Goal: Transaction & Acquisition: Book appointment/travel/reservation

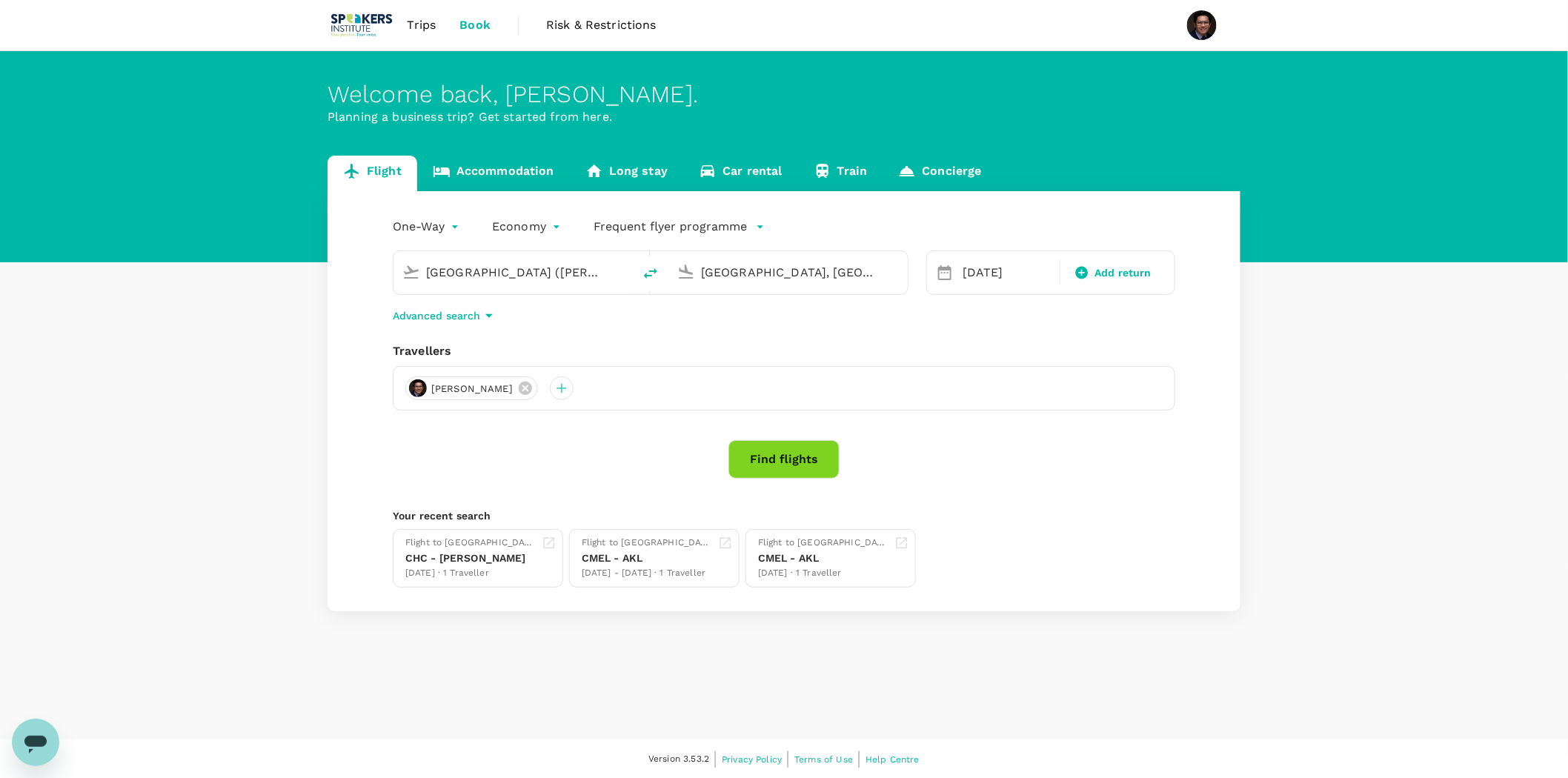
click at [415, 225] on body "Trips Book Risk & Restrictions Welcome back , [PERSON_NAME] . Planning a busine…" at bounding box center [784, 390] width 1568 height 780
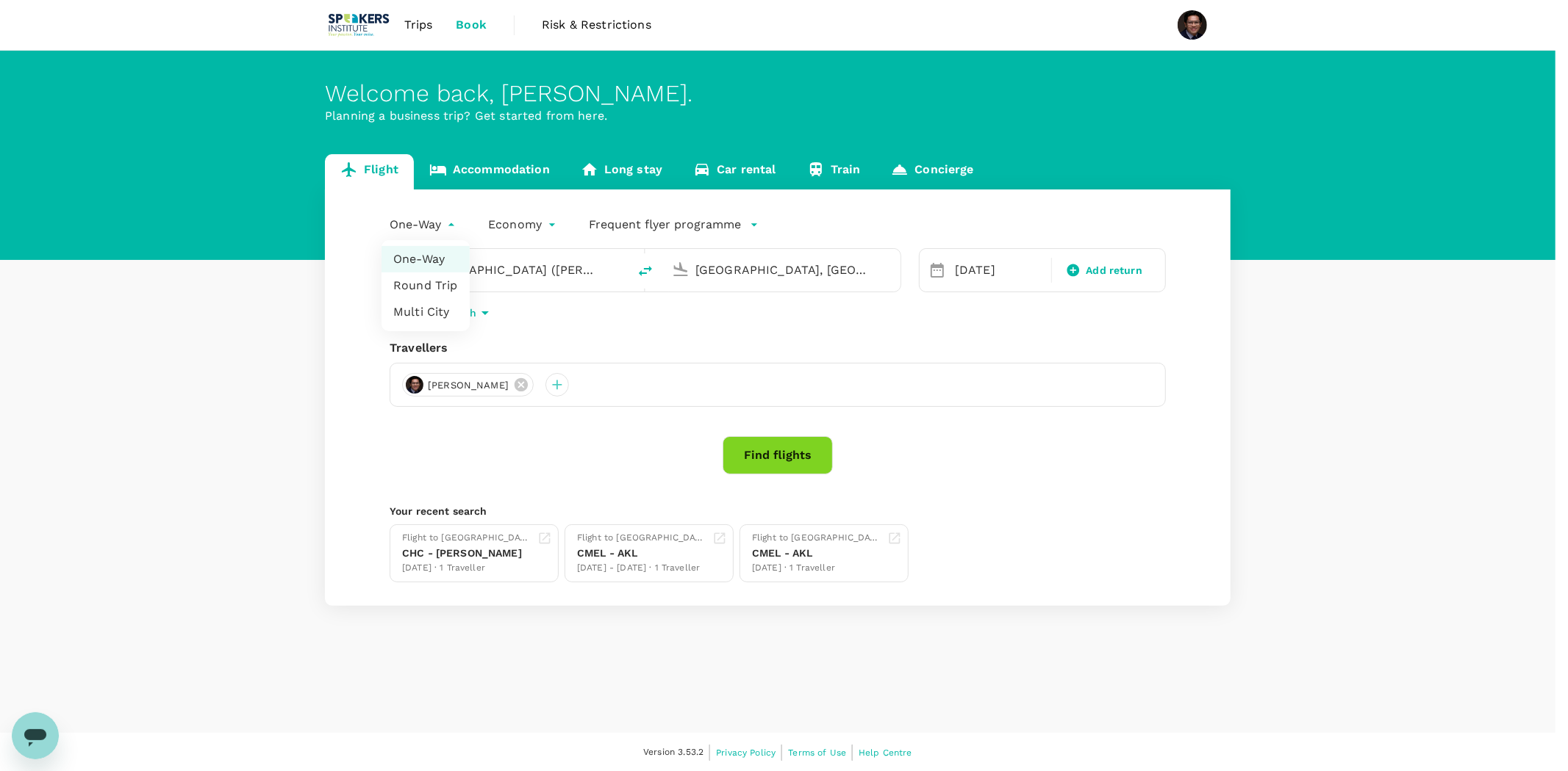
click at [412, 258] on li "One-Way" at bounding box center [425, 259] width 88 height 27
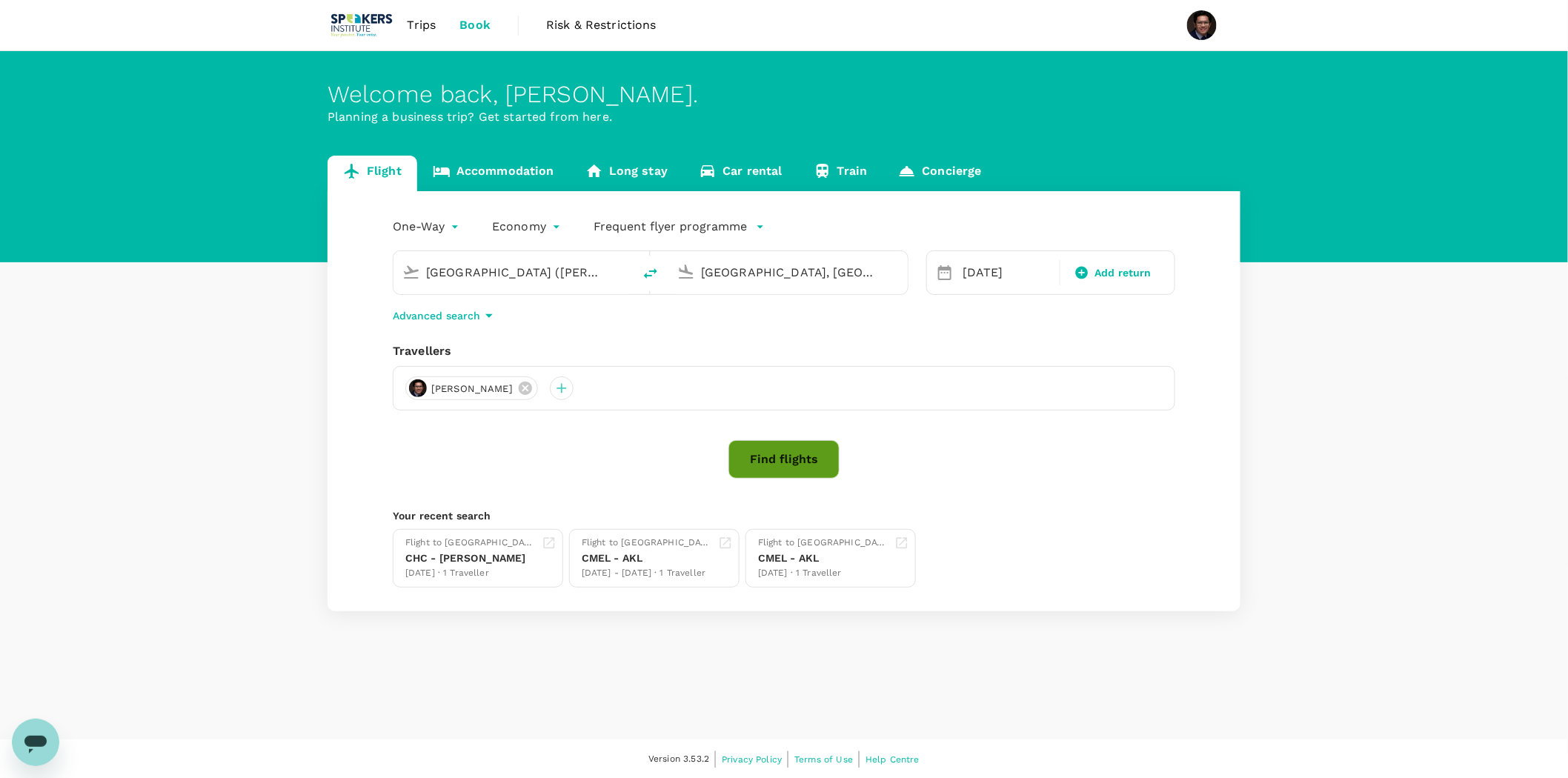
click at [813, 456] on button "Find flights" at bounding box center [784, 459] width 111 height 38
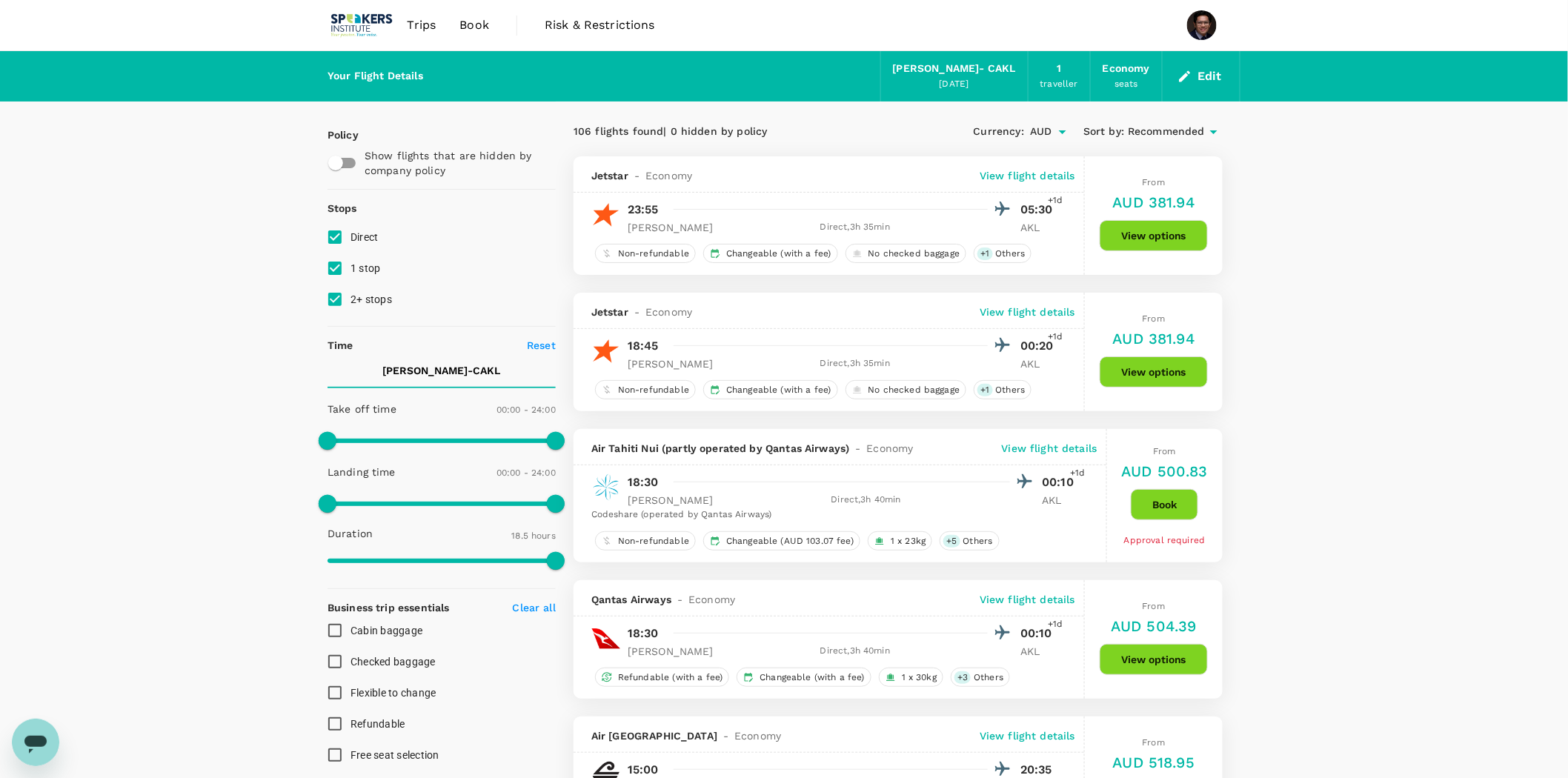
drag, startPoint x: 554, startPoint y: 438, endPoint x: 482, endPoint y: 441, distance: 72.1
click at [482, 441] on span at bounding box center [479, 441] width 18 height 18
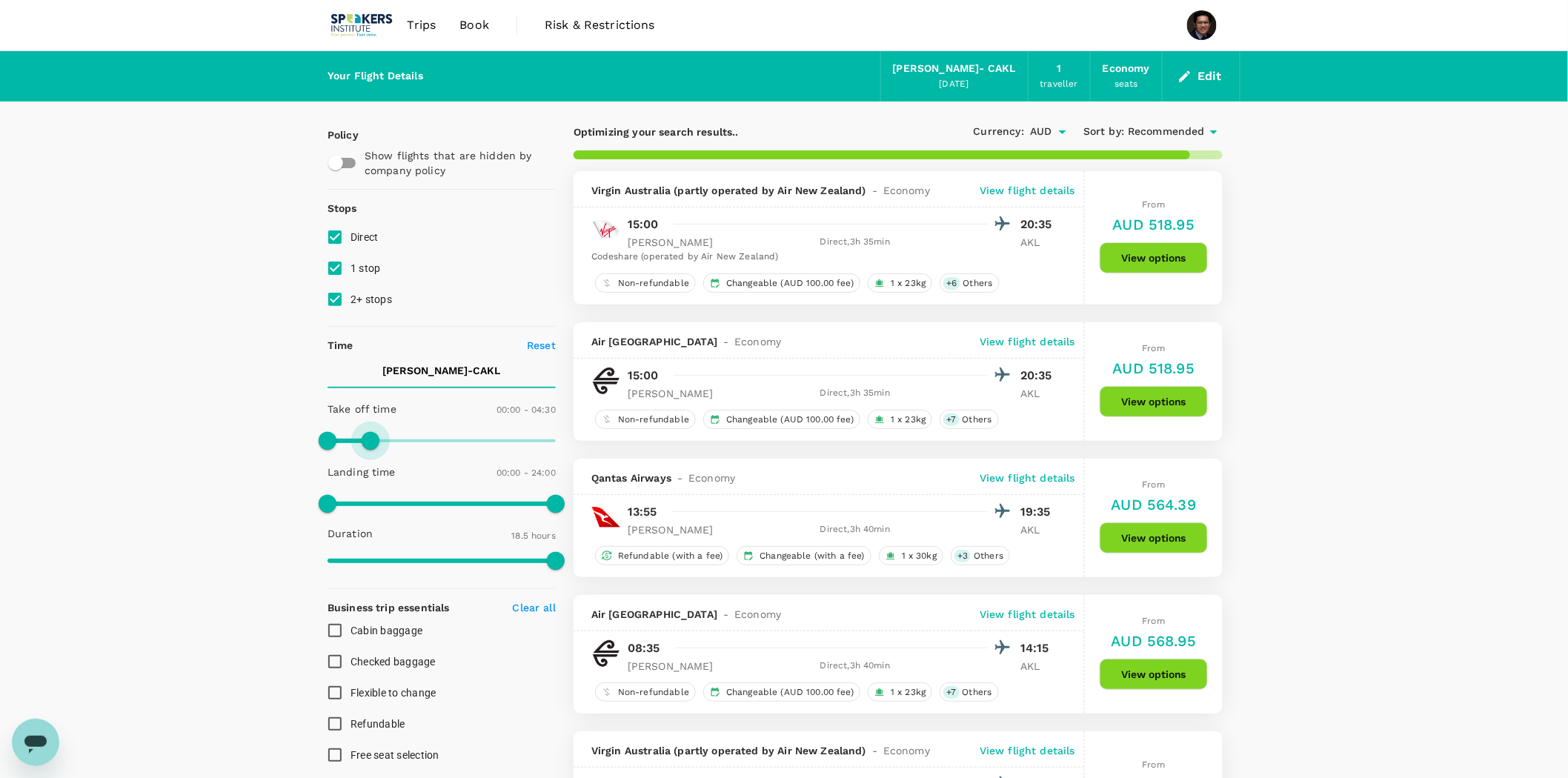
drag, startPoint x: 474, startPoint y: 438, endPoint x: 365, endPoint y: 439, distance: 109.0
click at [365, 439] on span at bounding box center [370, 441] width 18 height 18
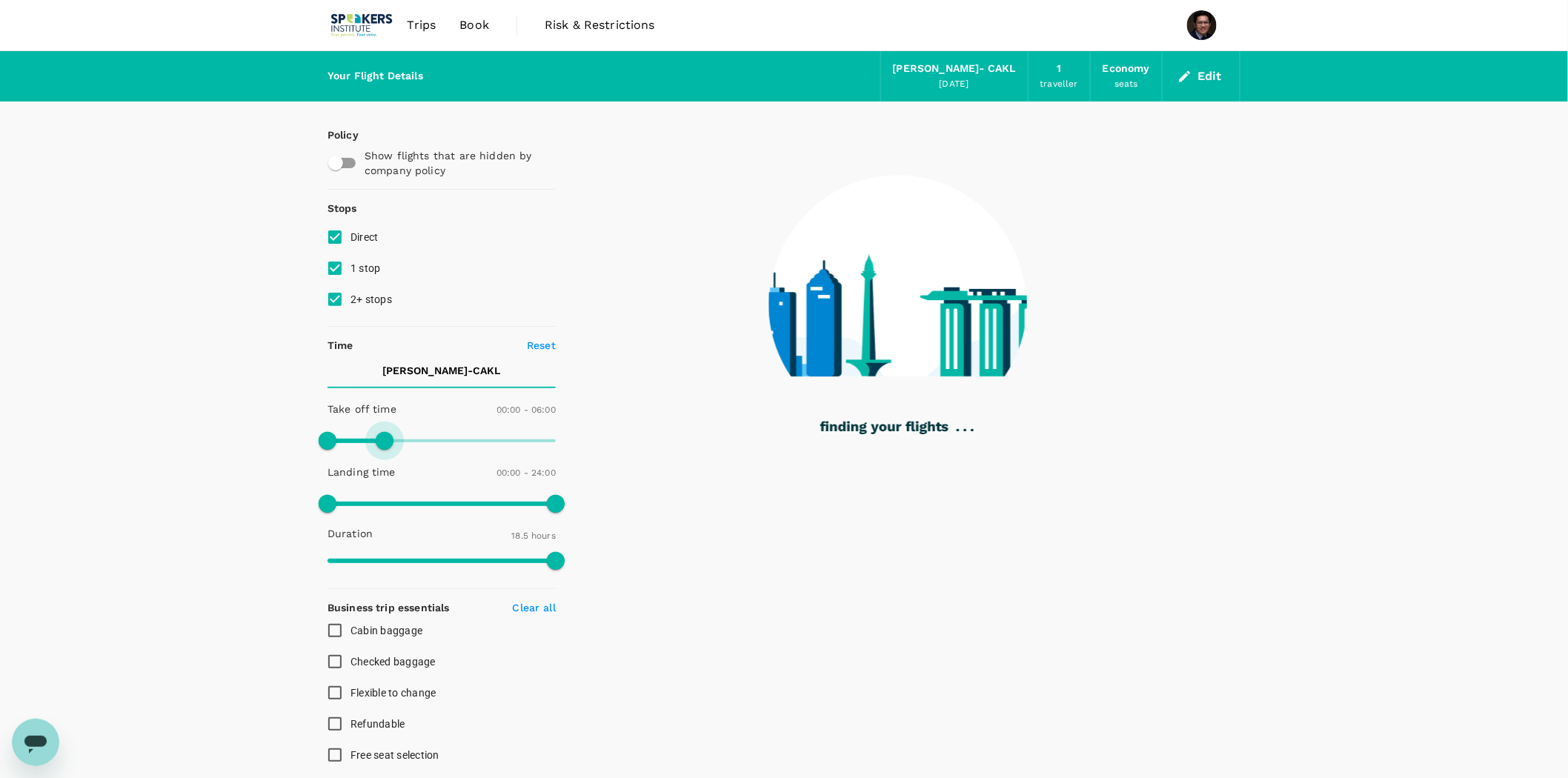
type input "600"
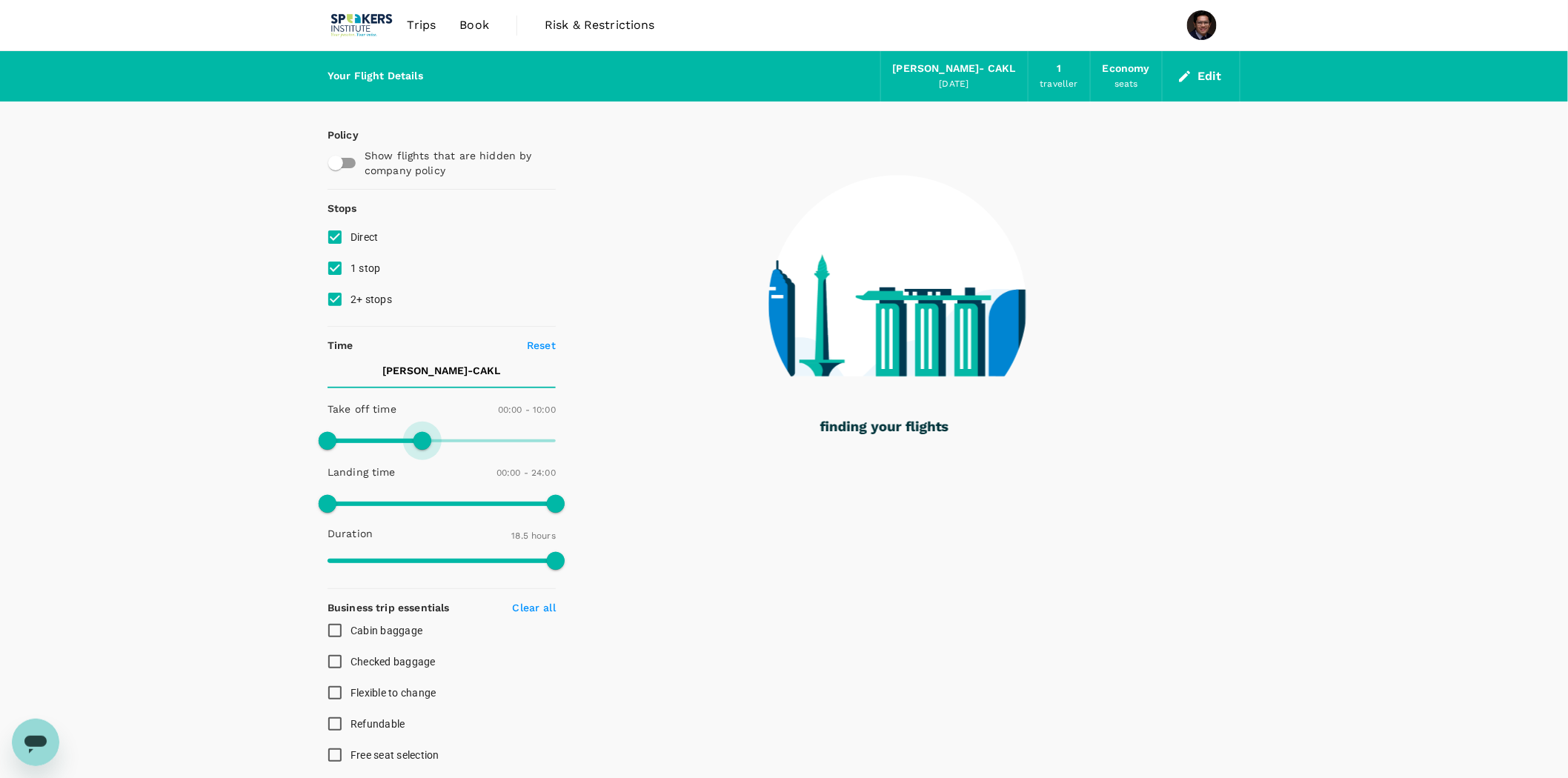
drag, startPoint x: 363, startPoint y: 442, endPoint x: 422, endPoint y: 443, distance: 59.0
click at [422, 443] on span at bounding box center [422, 441] width 18 height 18
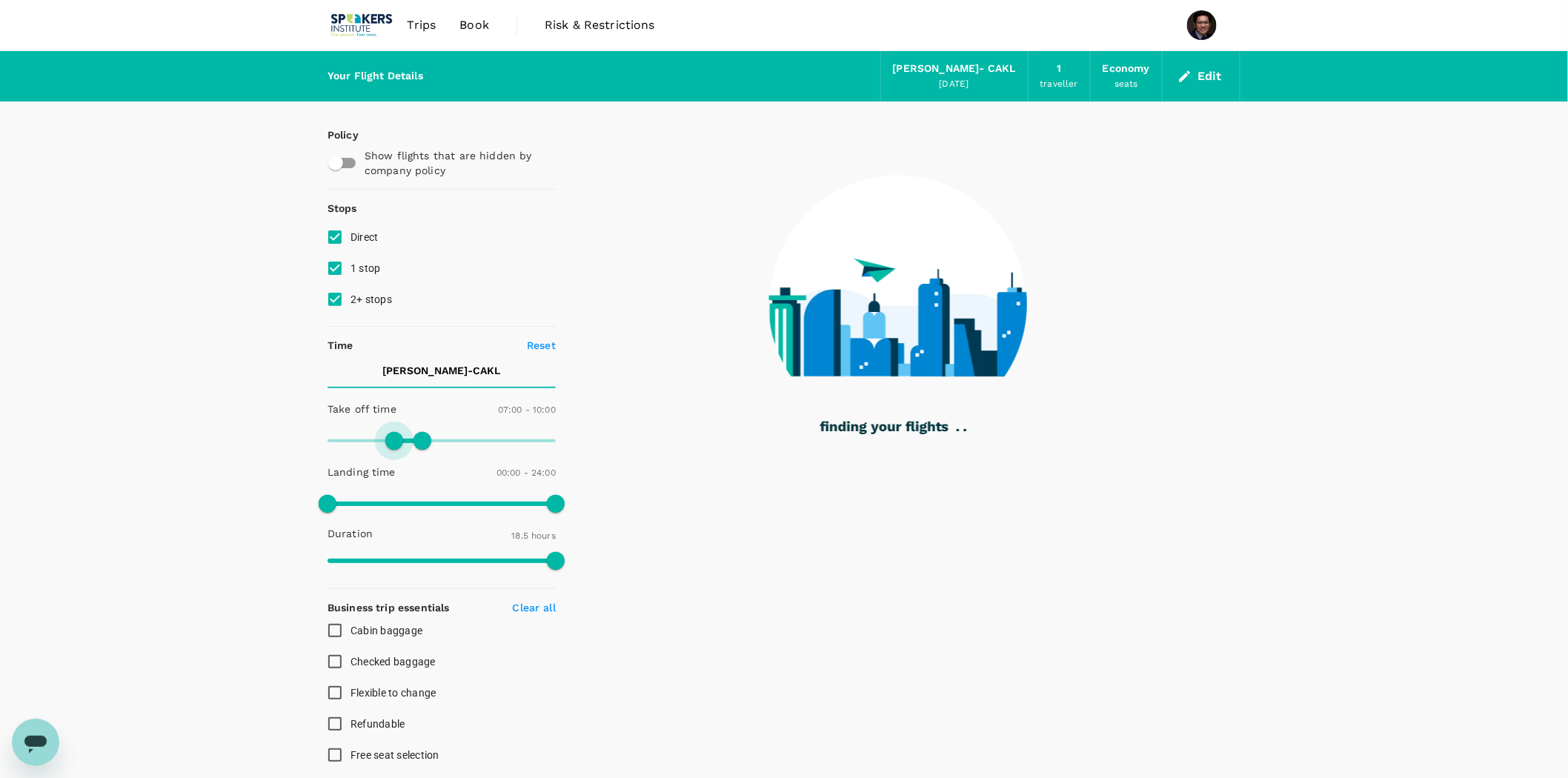
type input "480"
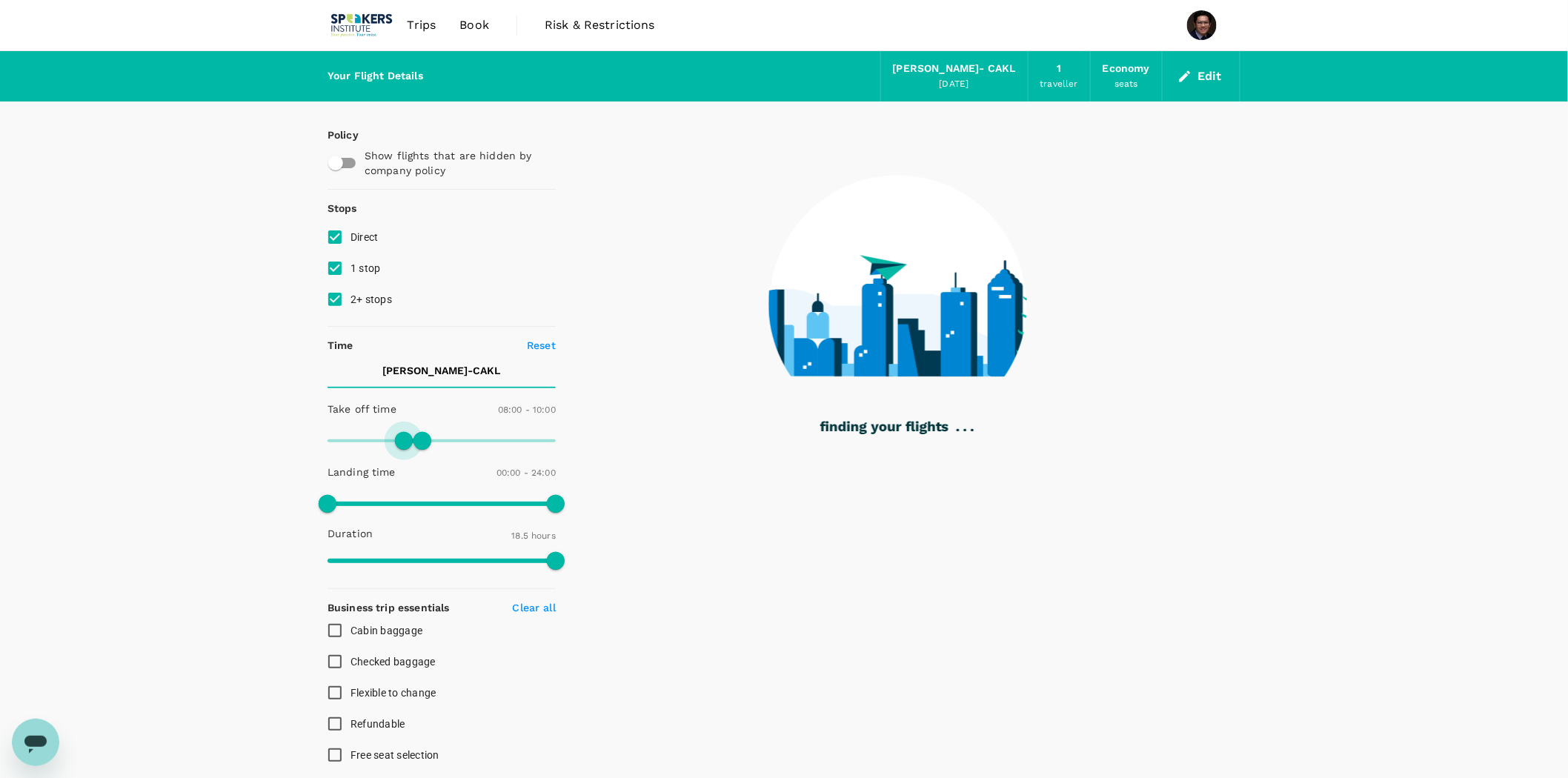
drag, startPoint x: 326, startPoint y: 443, endPoint x: 403, endPoint y: 444, distance: 77.0
click at [403, 444] on span at bounding box center [404, 441] width 18 height 18
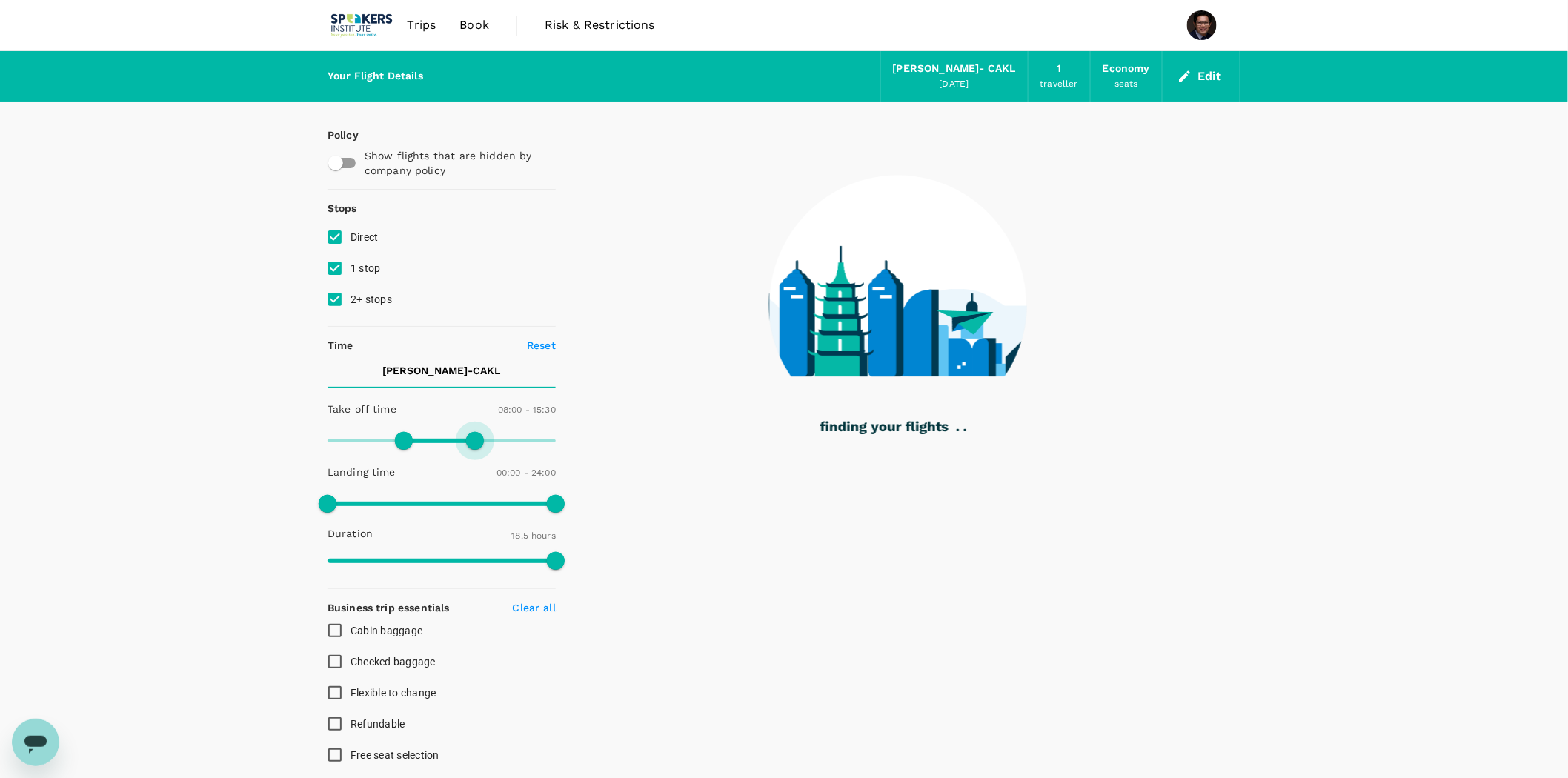
type input "960"
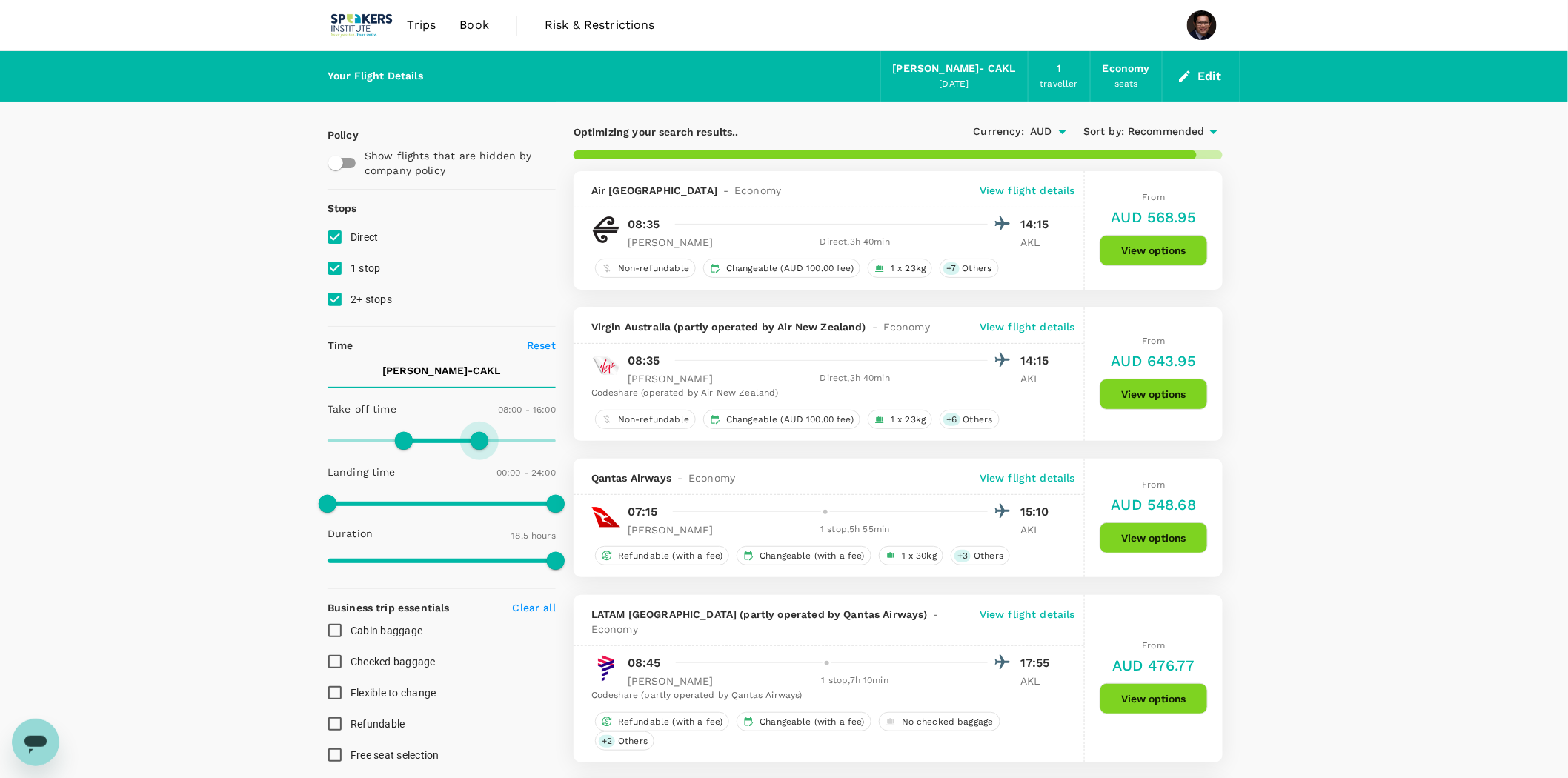
drag, startPoint x: 437, startPoint y: 442, endPoint x: 480, endPoint y: 442, distance: 43.0
click at [480, 442] on span at bounding box center [479, 441] width 18 height 18
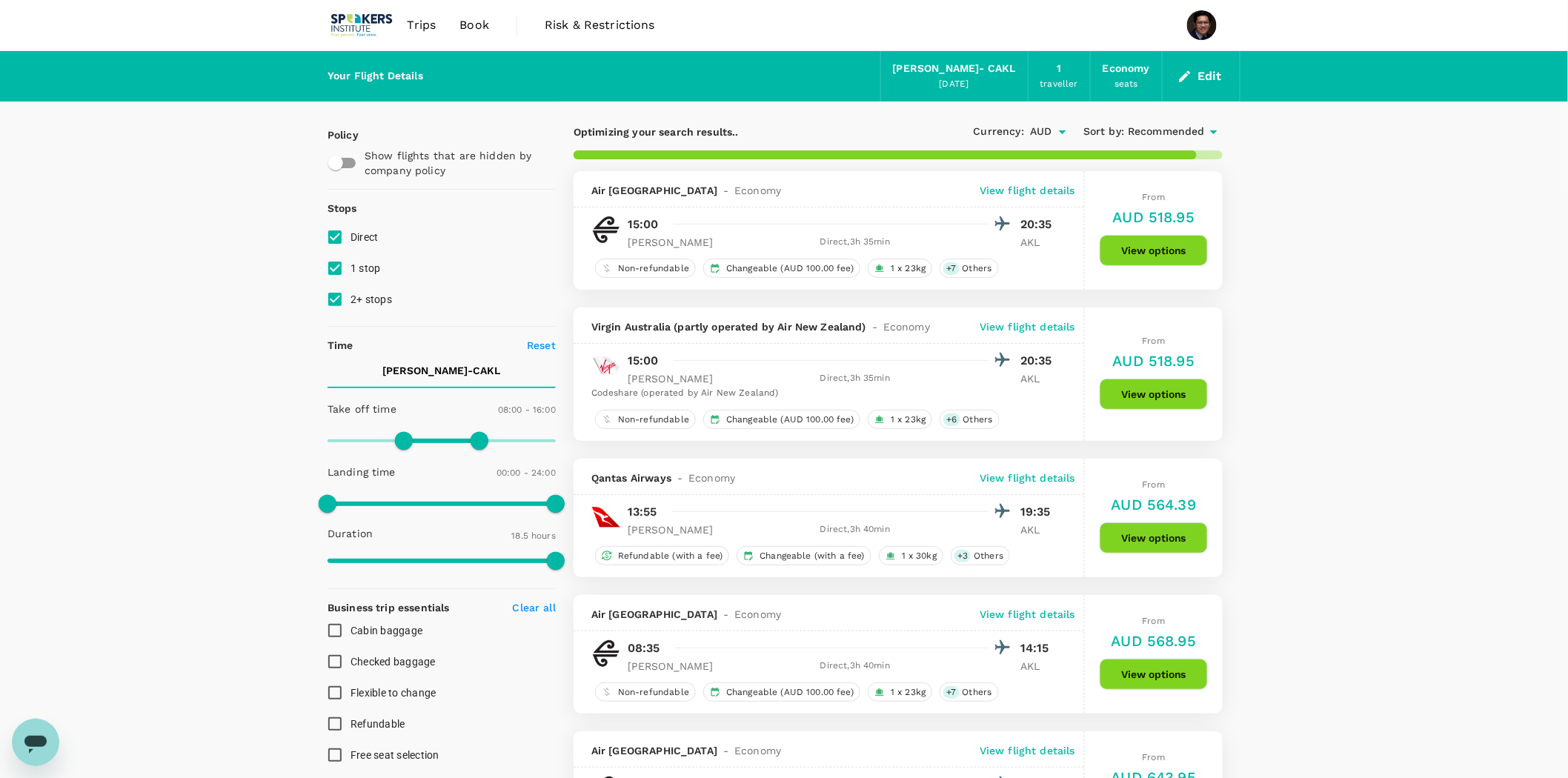
click at [423, 29] on span "Trips" at bounding box center [422, 25] width 29 height 18
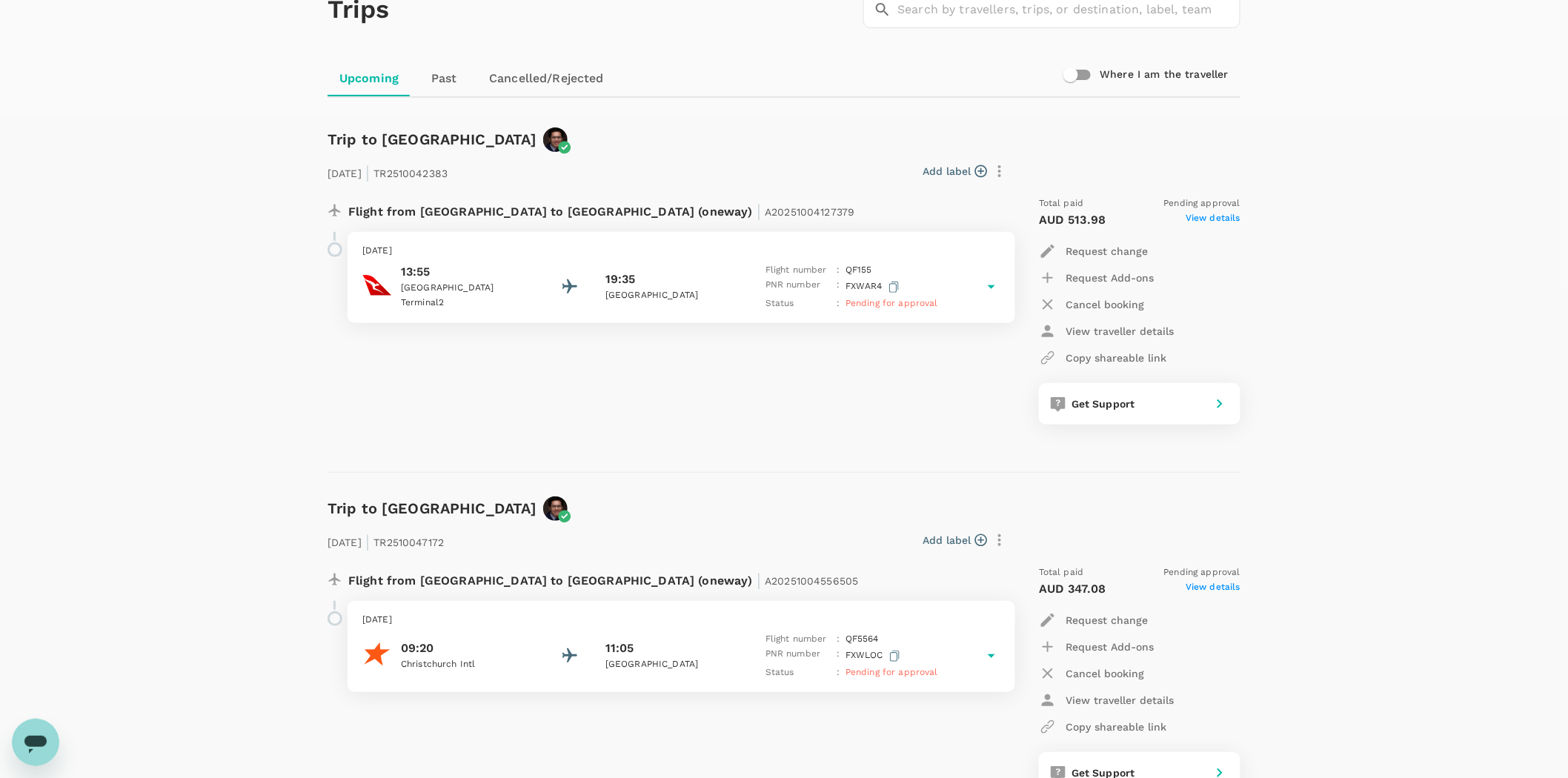
scroll to position [82, 0]
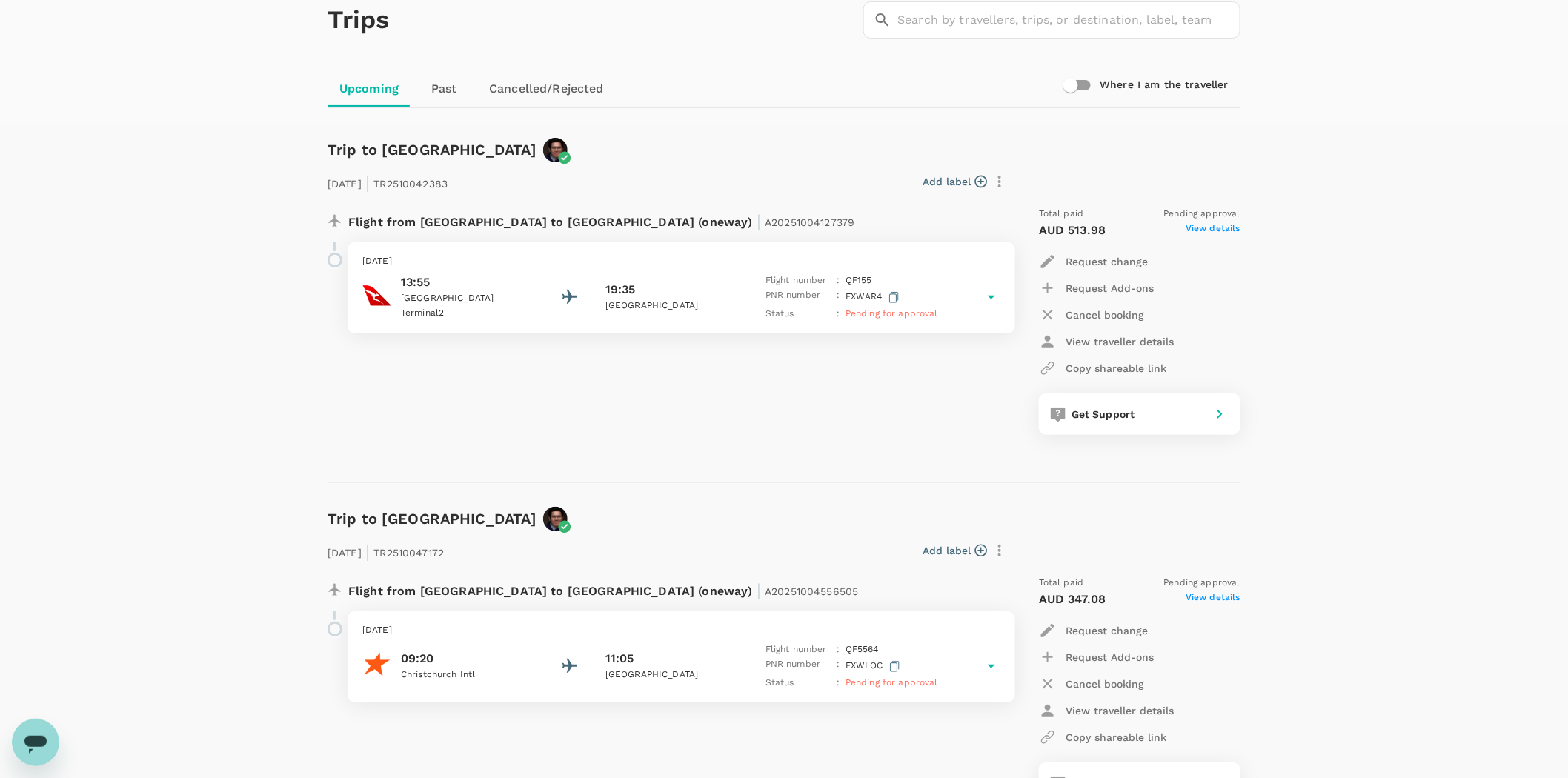
click at [1395, 243] on div "Trips ​ ​ Upcoming Past Cancelled/Rejected Where I am the traveller Trip to [GE…" at bounding box center [784, 452] width 1568 height 967
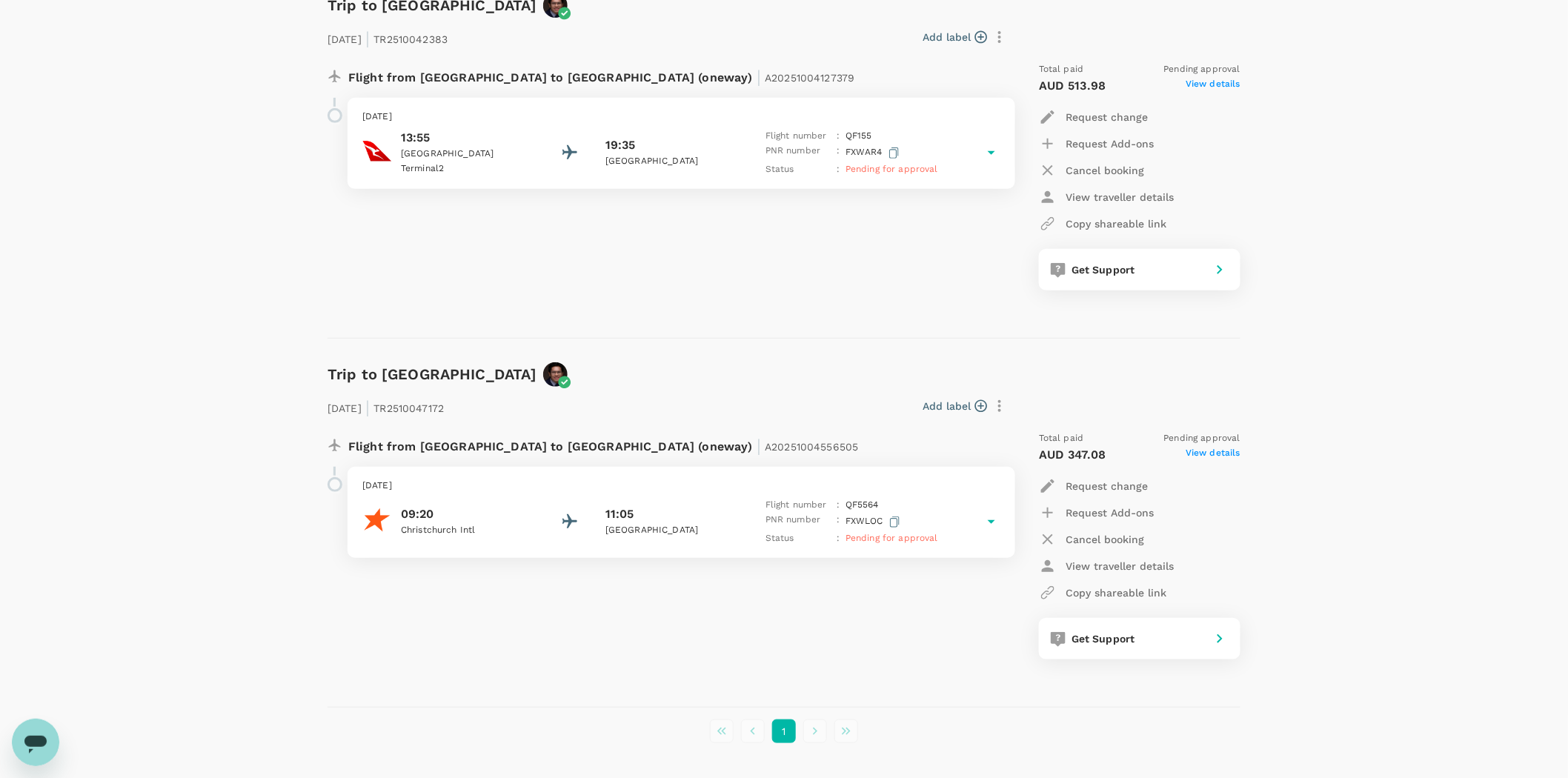
scroll to position [247, 0]
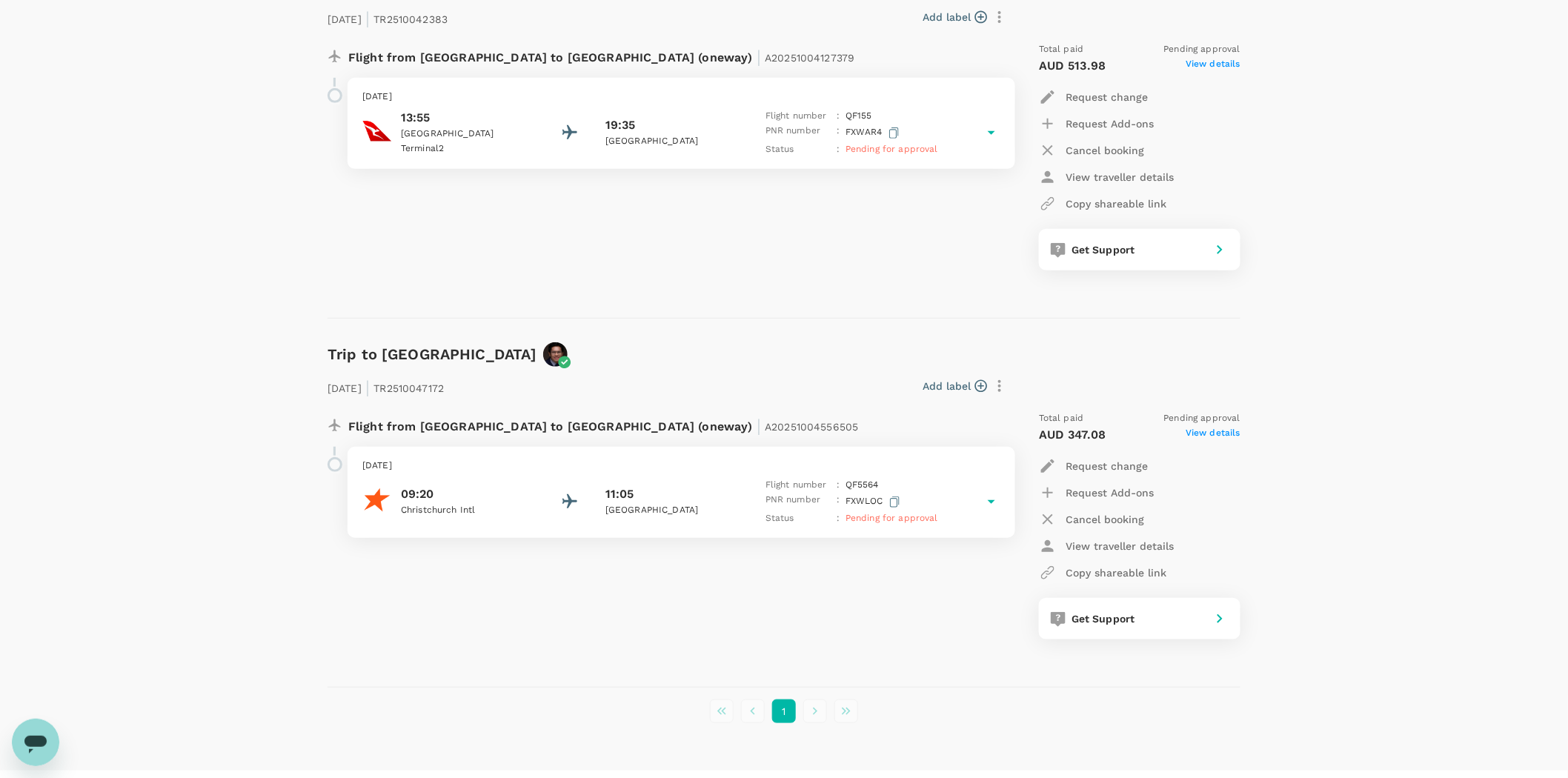
click at [1373, 159] on div "Trips ​ ​ Upcoming Past Cancelled/Rejected Where I am the traveller Trip to [GE…" at bounding box center [784, 288] width 1568 height 967
click at [133, 177] on div "Trips ​ ​ Upcoming Past Cancelled/Rejected Where I am the traveller Trip to [GE…" at bounding box center [784, 288] width 1568 height 967
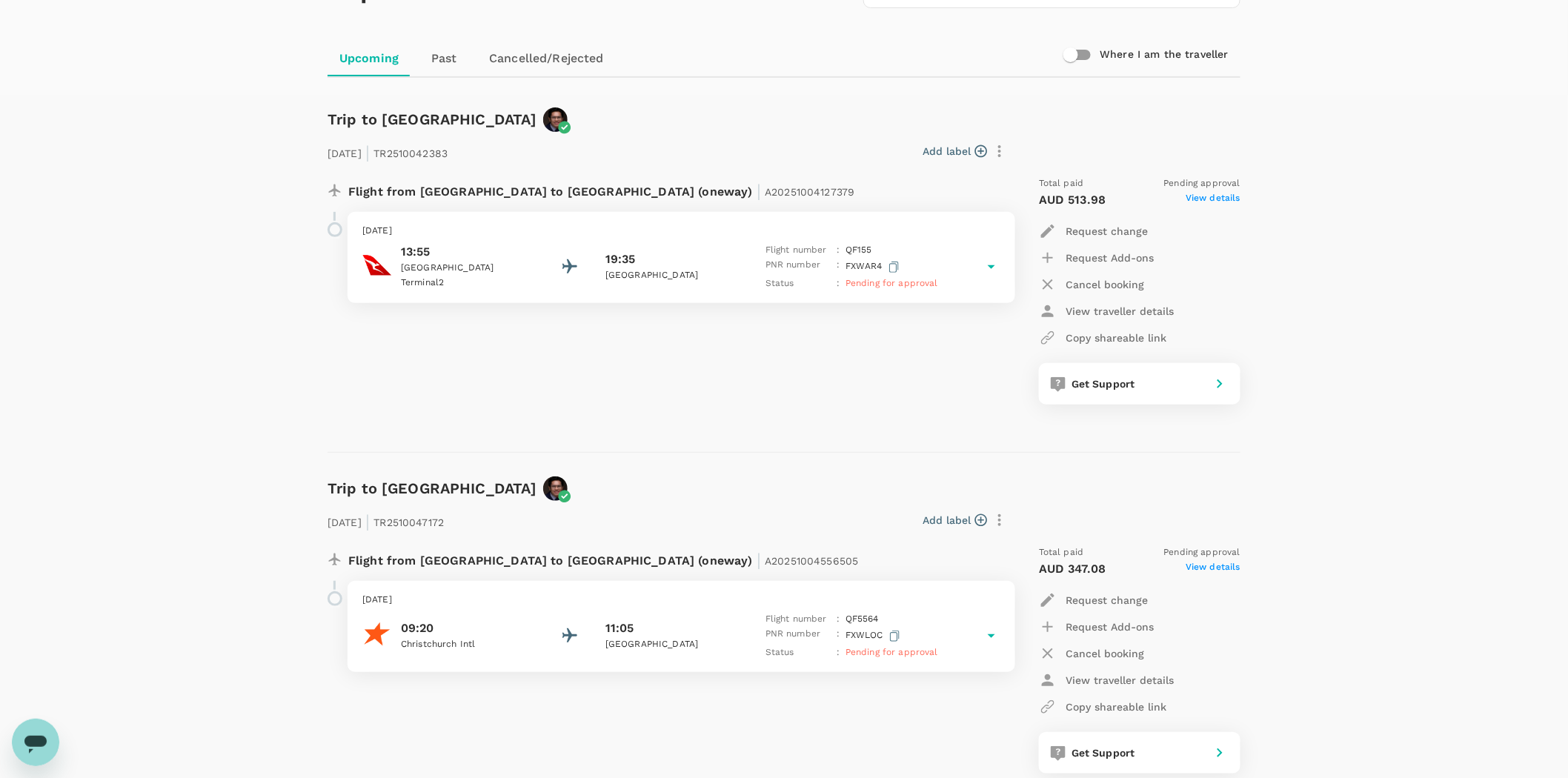
scroll to position [0, 0]
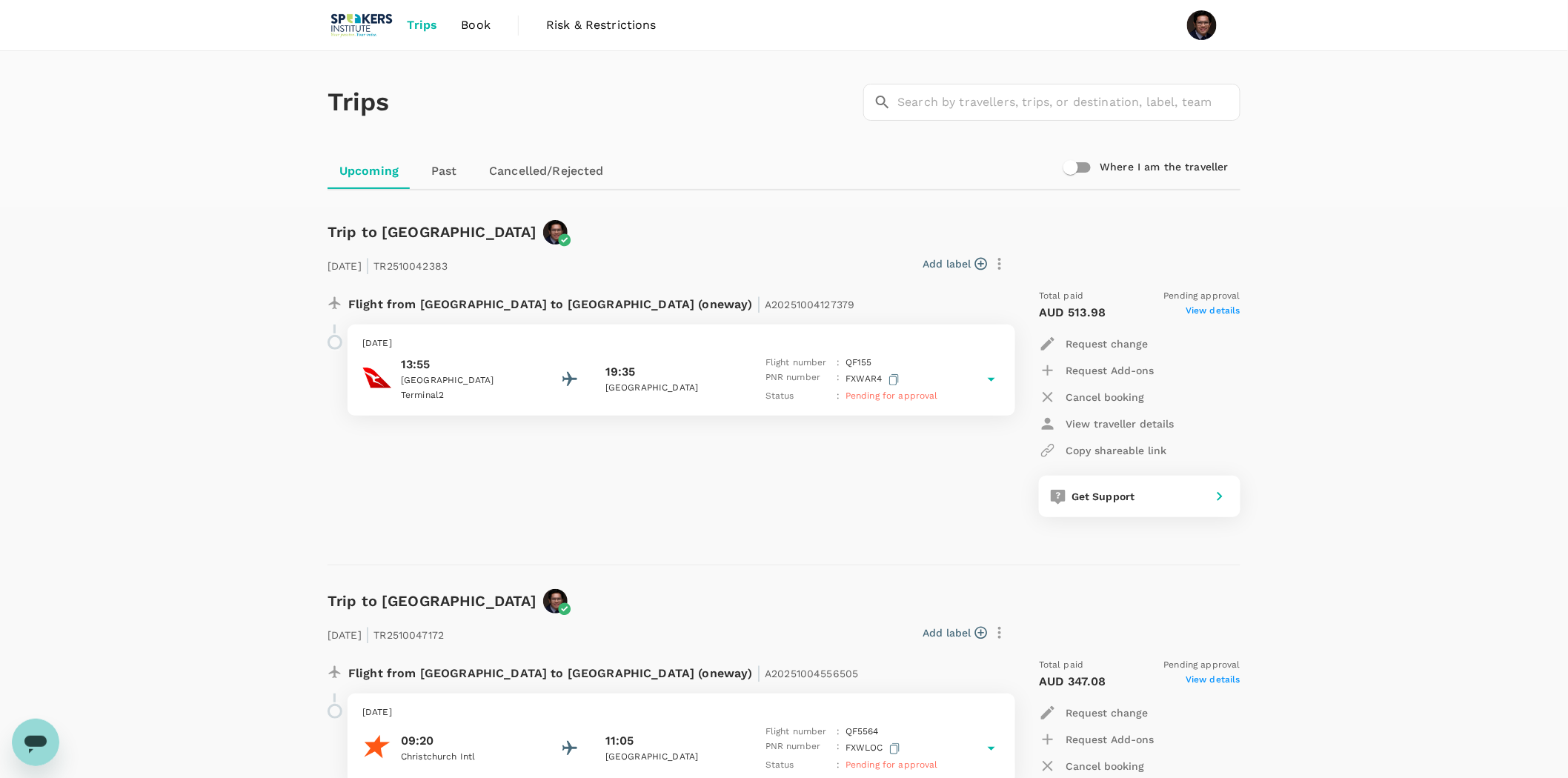
click at [107, 236] on div "Trips ​ ​ Upcoming Past Cancelled/Rejected Where I am the traveller Trip to [GE…" at bounding box center [784, 535] width 1568 height 967
